Goal: Complete application form

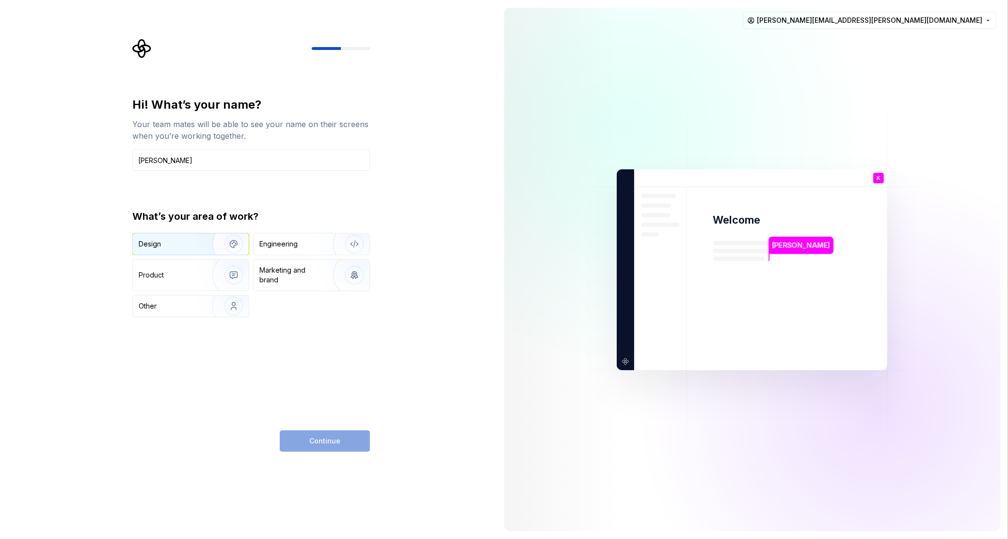
type input "[PERSON_NAME]"
click at [202, 249] on img "button" at bounding box center [227, 243] width 62 height 65
click at [313, 446] on button "Continue" at bounding box center [325, 440] width 90 height 21
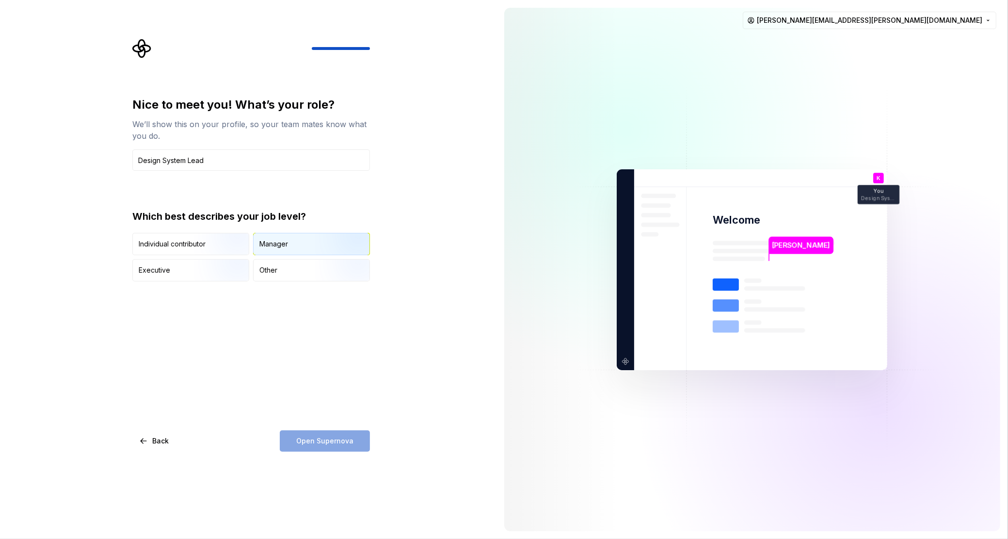
type input "Design System Lead"
click at [279, 238] on div "Manager" at bounding box center [312, 243] width 116 height 21
click at [323, 448] on button "Open Supernova" at bounding box center [325, 440] width 90 height 21
click at [211, 242] on img "button" at bounding box center [225, 256] width 62 height 65
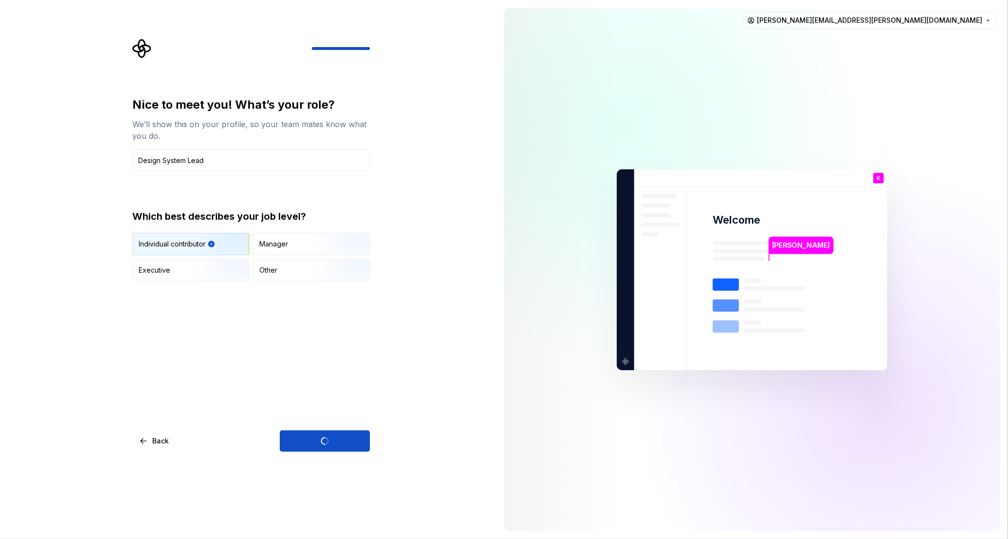
click at [322, 442] on div "Open Supernova" at bounding box center [325, 440] width 90 height 21
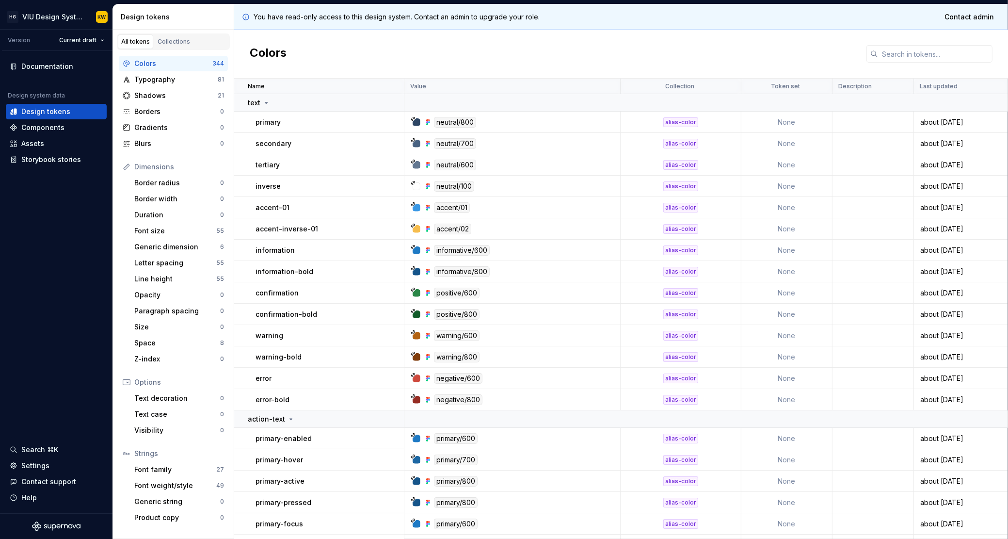
click at [522, 54] on div "Colors" at bounding box center [621, 54] width 774 height 49
click at [533, 48] on div "Colors" at bounding box center [621, 54] width 774 height 49
click at [486, 60] on div "Colors" at bounding box center [621, 54] width 774 height 49
